Goal: Transaction & Acquisition: Purchase product/service

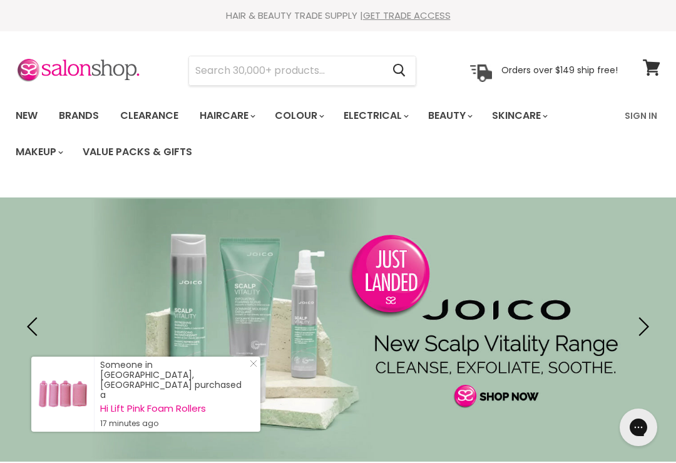
click at [377, 68] on input "Search" at bounding box center [285, 70] width 193 height 29
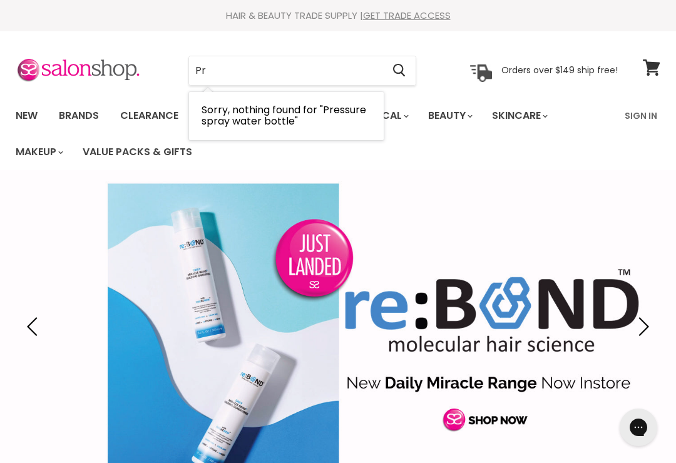
type input "P"
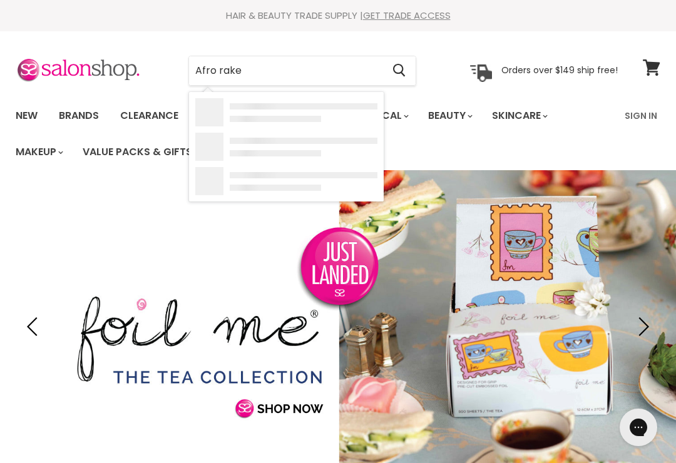
type input "Afro rakes"
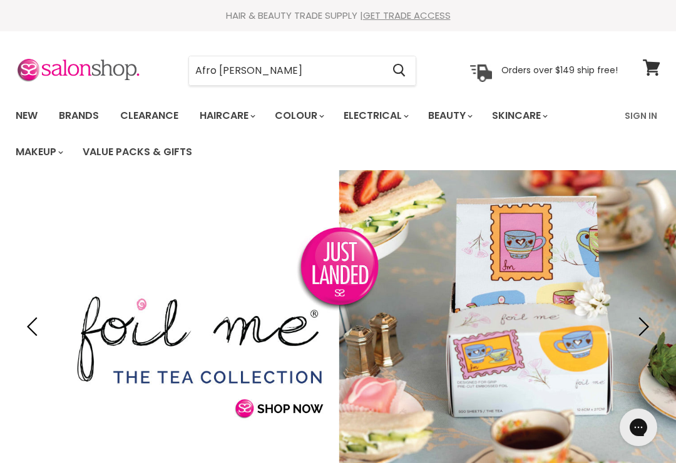
click at [370, 73] on input "Afro rakes" at bounding box center [285, 70] width 193 height 29
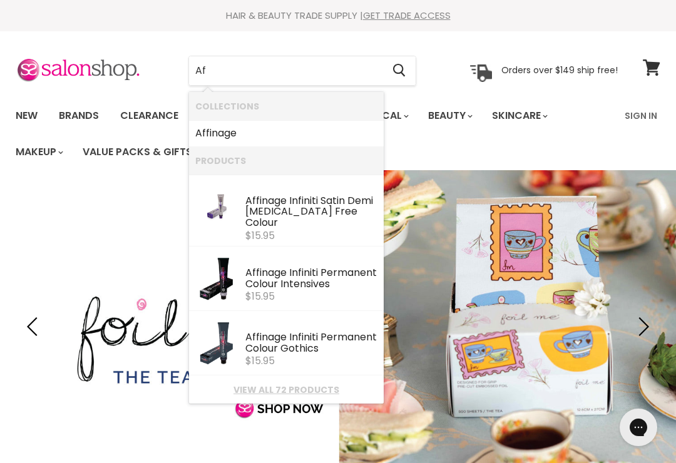
type input "A"
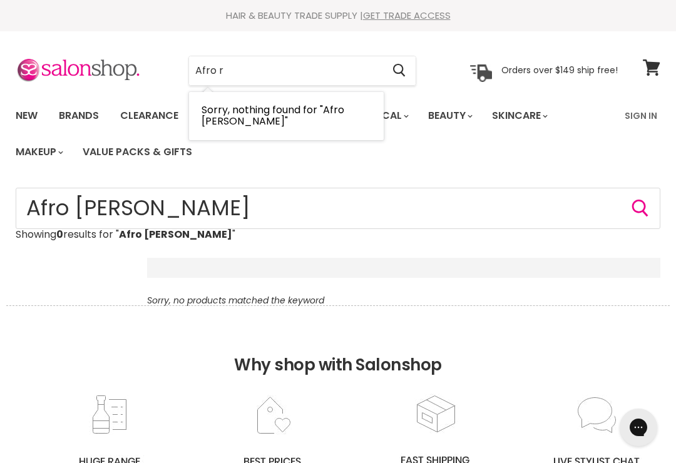
type input "Afro"
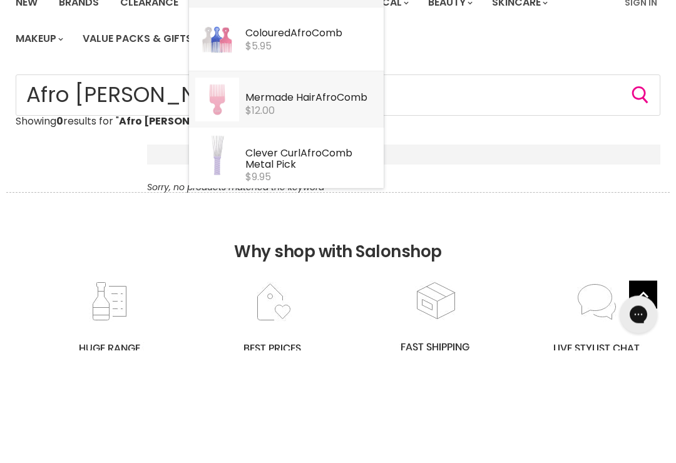
click at [298, 218] on div "$12.00" at bounding box center [311, 223] width 132 height 11
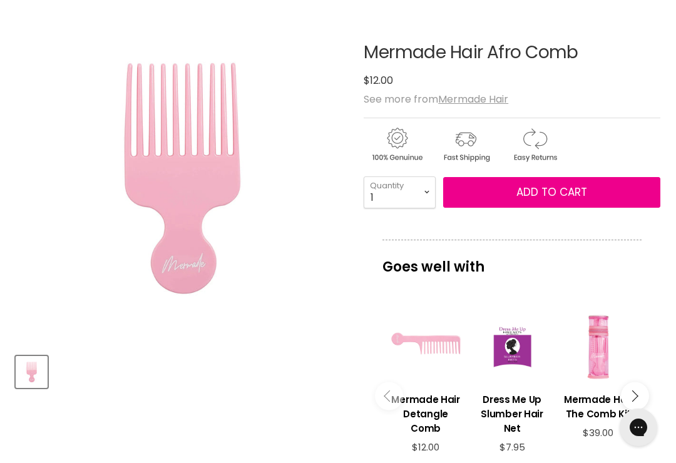
click at [186, 144] on img "Mermade Hair Afro Comb image. Click or Scroll to Zoom." at bounding box center [182, 178] width 332 height 332
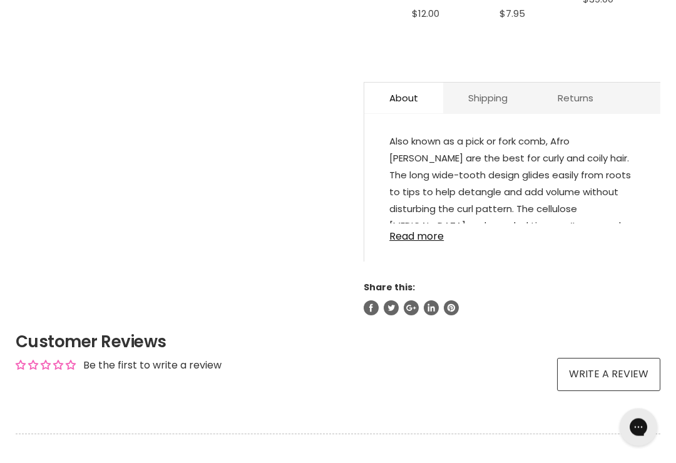
scroll to position [611, 0]
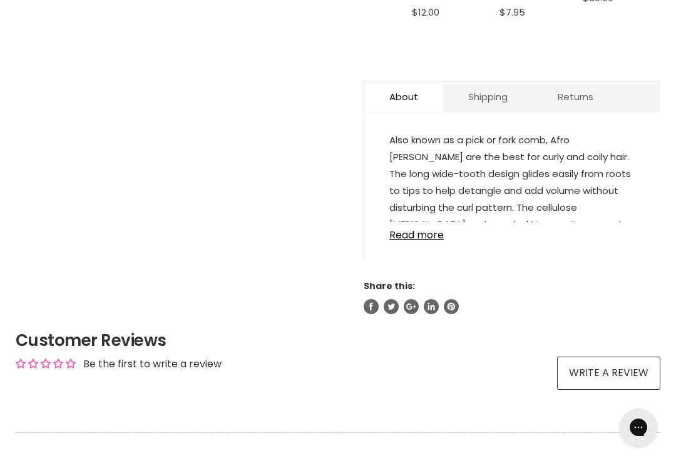
click at [424, 222] on link "Read more" at bounding box center [512, 231] width 246 height 19
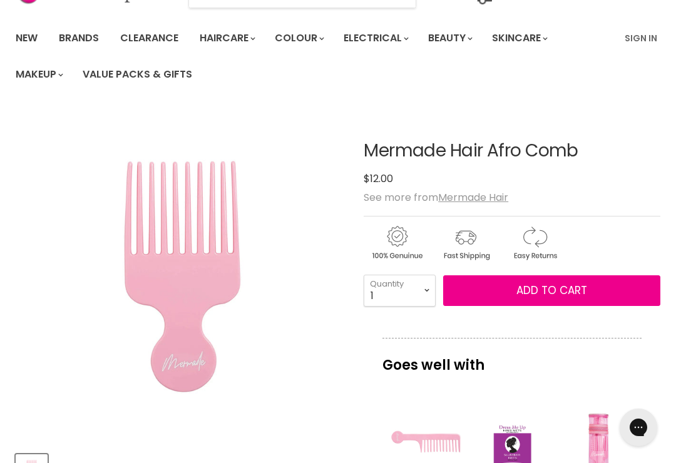
scroll to position [77, 0]
